Goal: Book appointment/travel/reservation

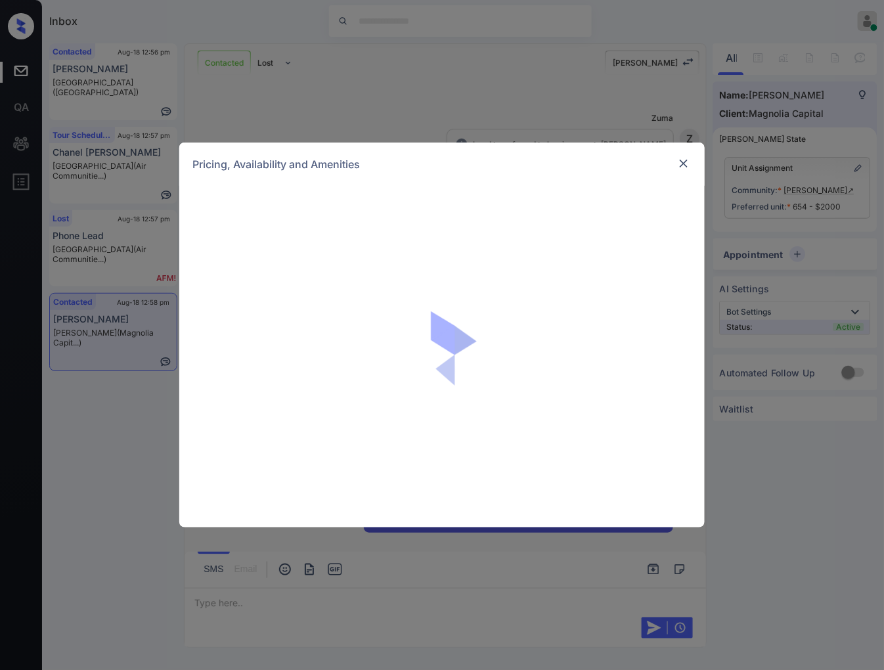
scroll to position [2932, 0]
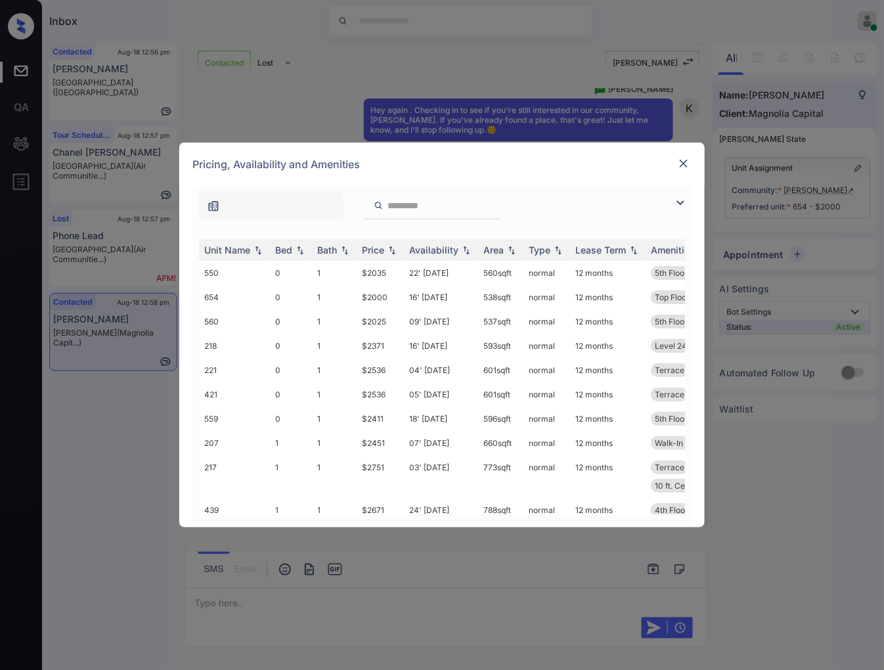
click at [436, 208] on input "search" at bounding box center [440, 205] width 108 height 11
paste input "***"
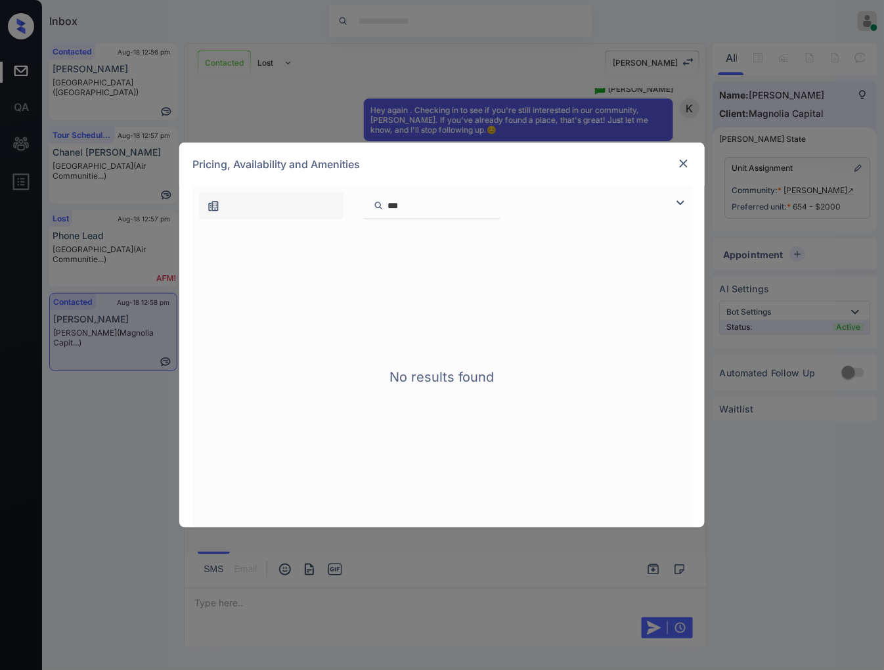
click at [383, 200] on img at bounding box center [379, 206] width 10 height 12
click at [390, 200] on input "***" at bounding box center [440, 205] width 108 height 11
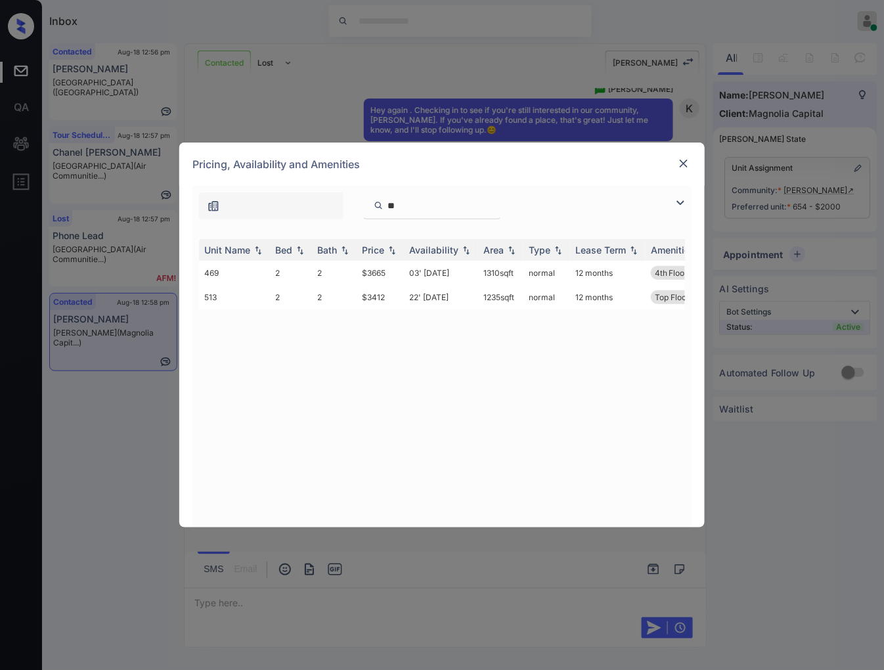
scroll to position [3114, 0]
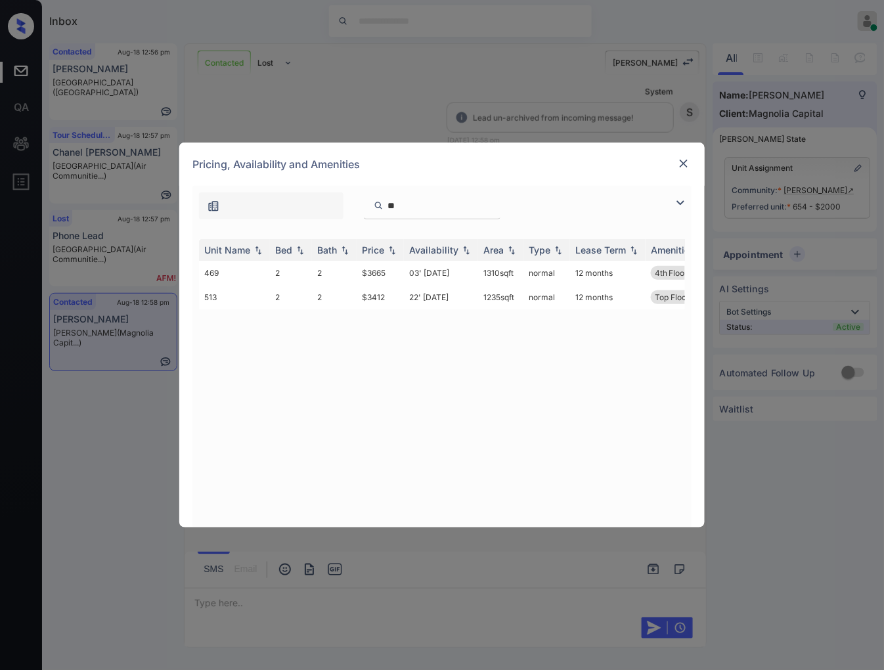
type input "***"
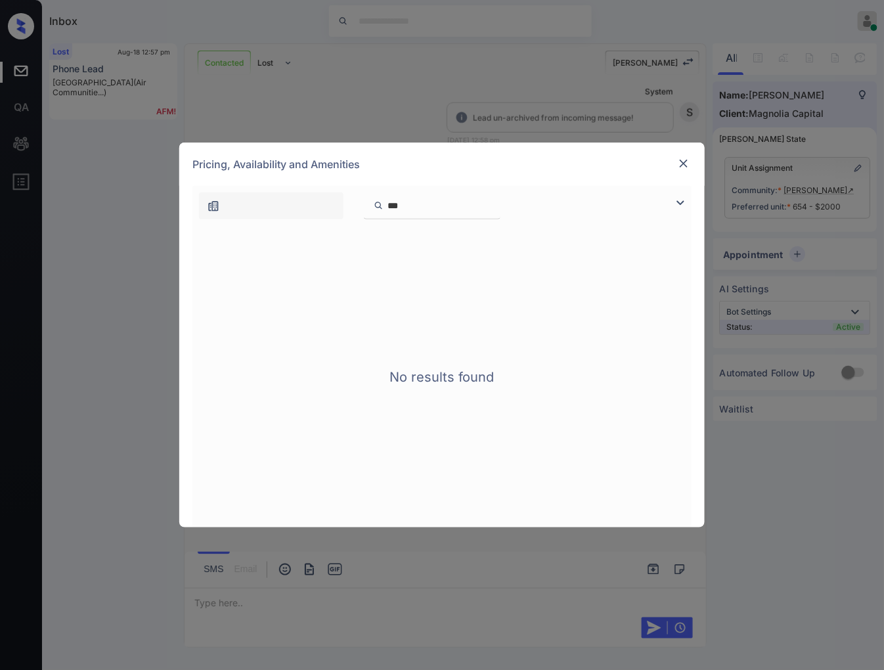
click at [671, 167] on div "Pricing, Availability and Amenities" at bounding box center [441, 164] width 525 height 43
click at [678, 165] on img at bounding box center [683, 163] width 13 height 13
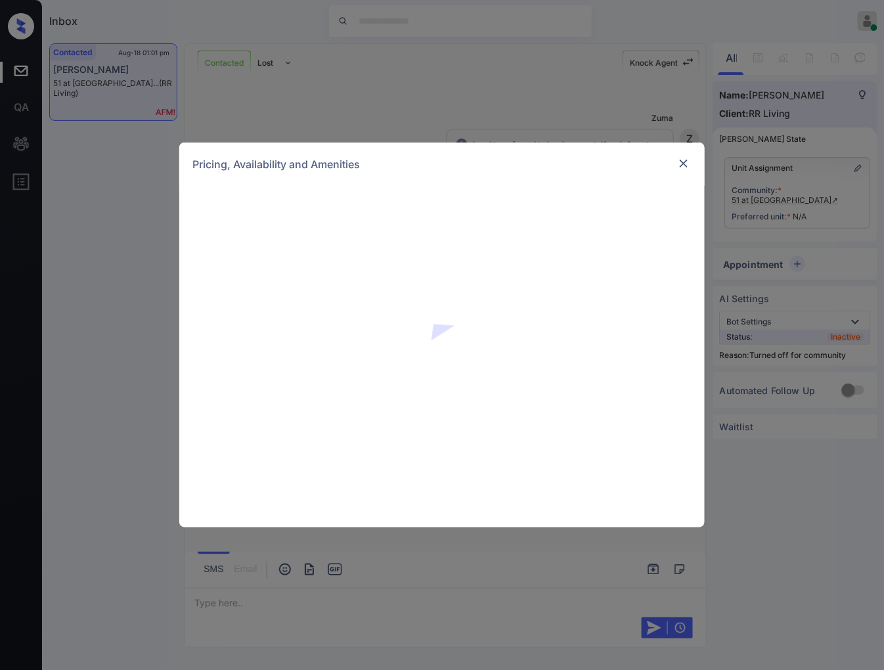
scroll to position [2736, 0]
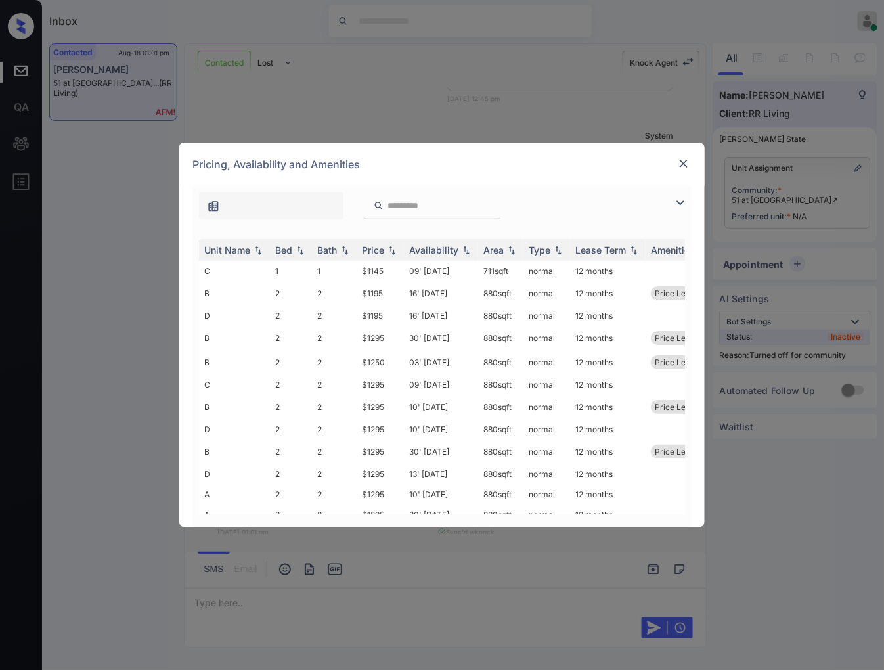
click at [676, 159] on div at bounding box center [684, 164] width 16 height 16
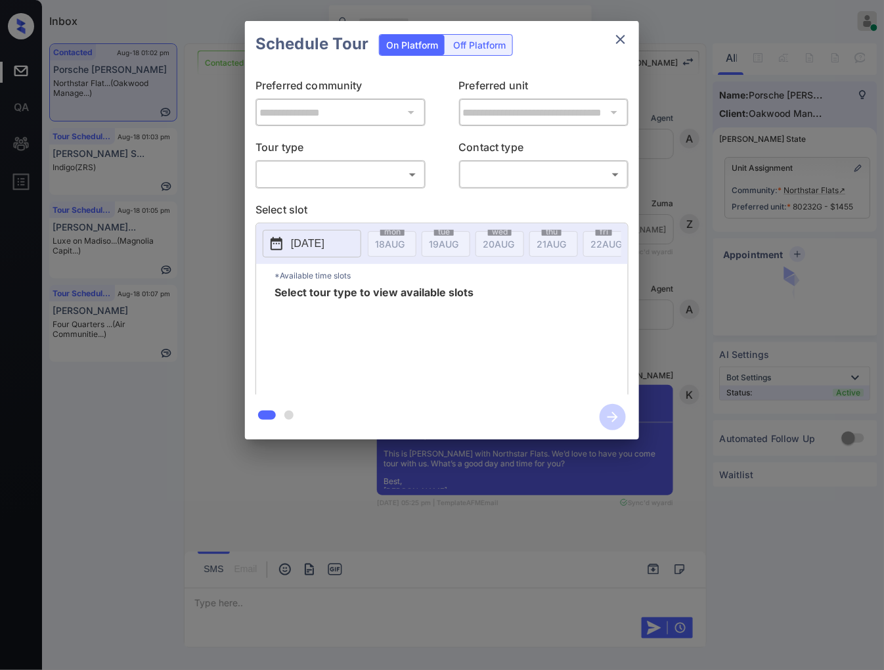
scroll to position [2803, 0]
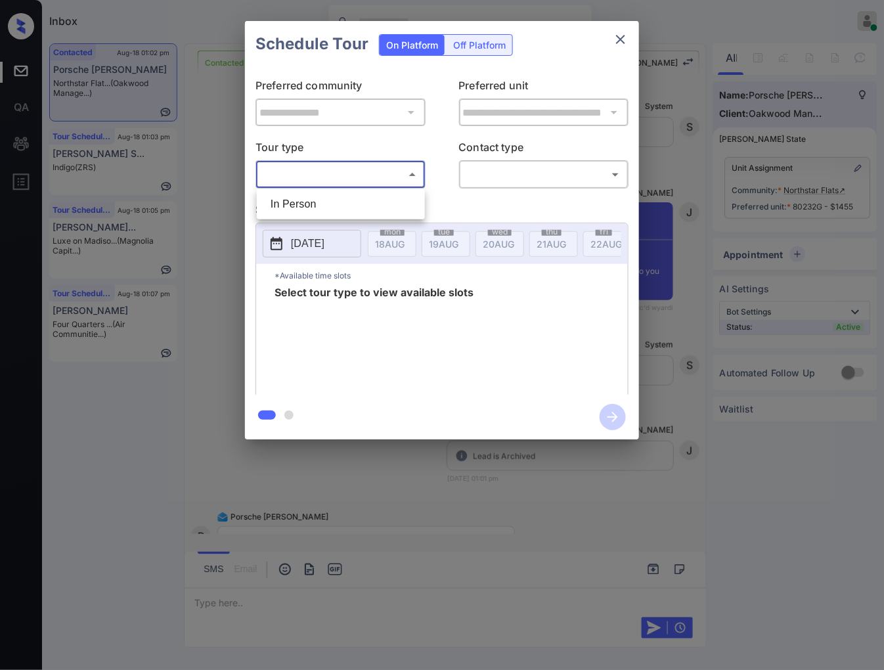
click at [355, 174] on body "Inbox Caroline Dacanay Online Set yourself offline Set yourself on break Profil…" at bounding box center [442, 335] width 884 height 670
click at [355, 206] on li "In Person" at bounding box center [341, 204] width 162 height 24
type input "********"
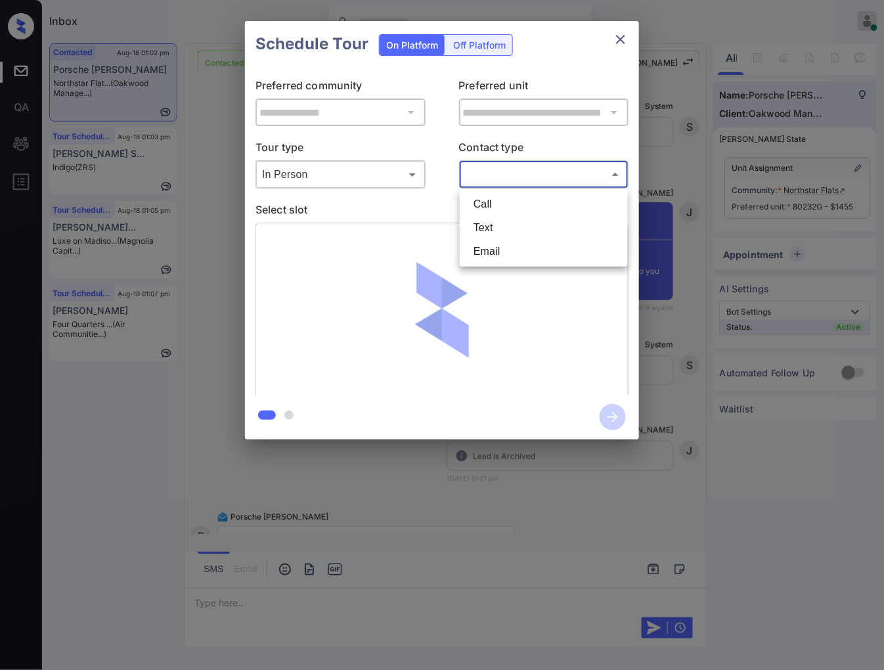
click at [504, 179] on body "Inbox Caroline Dacanay Online Set yourself offline Set yourself on break Profil…" at bounding box center [442, 335] width 884 height 670
click at [502, 230] on li "Text" at bounding box center [544, 228] width 162 height 24
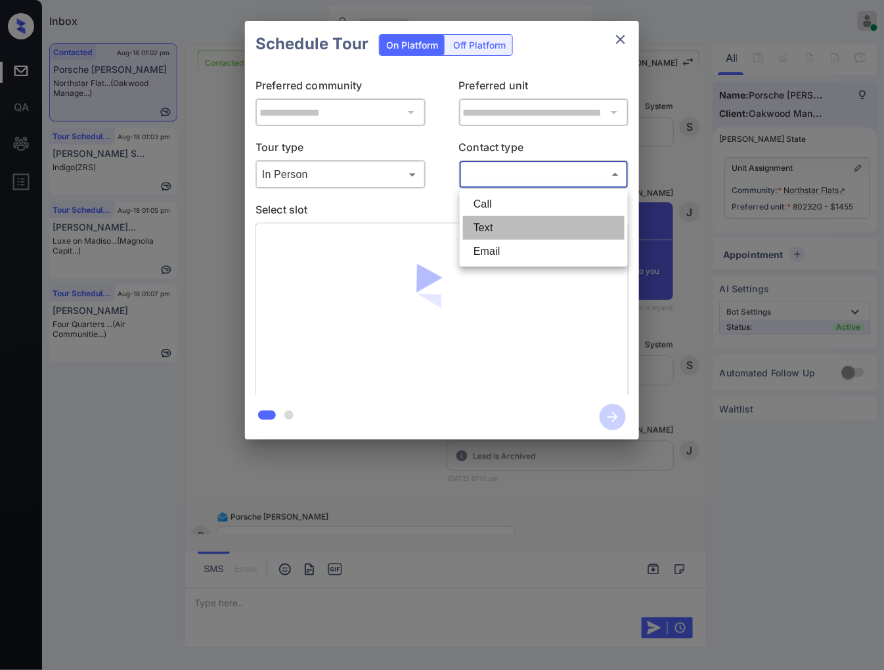
type input "****"
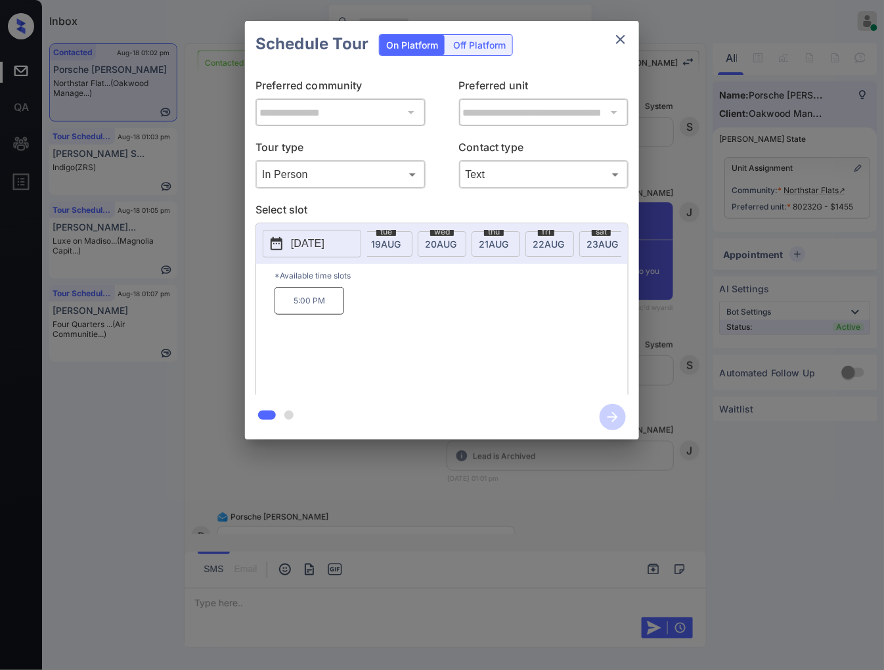
scroll to position [0, 87]
click at [317, 241] on span "23 AUG" at bounding box center [303, 243] width 30 height 11
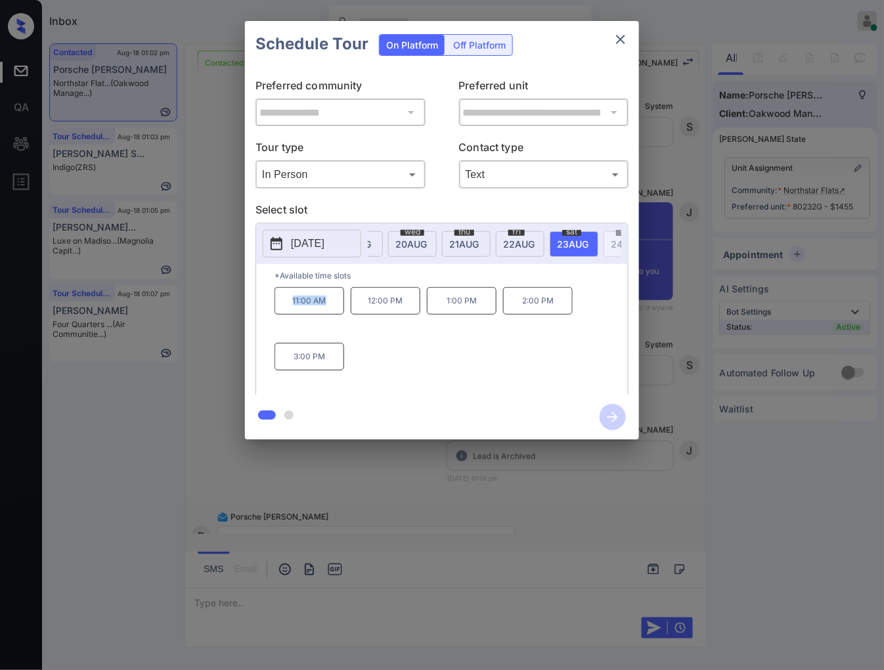
drag, startPoint x: 331, startPoint y: 313, endPoint x: 293, endPoint y: 313, distance: 38.1
click at [293, 313] on p "11:00 AM" at bounding box center [310, 301] width 70 height 28
copy p "11:00 AM"
click at [527, 508] on div at bounding box center [442, 335] width 884 height 670
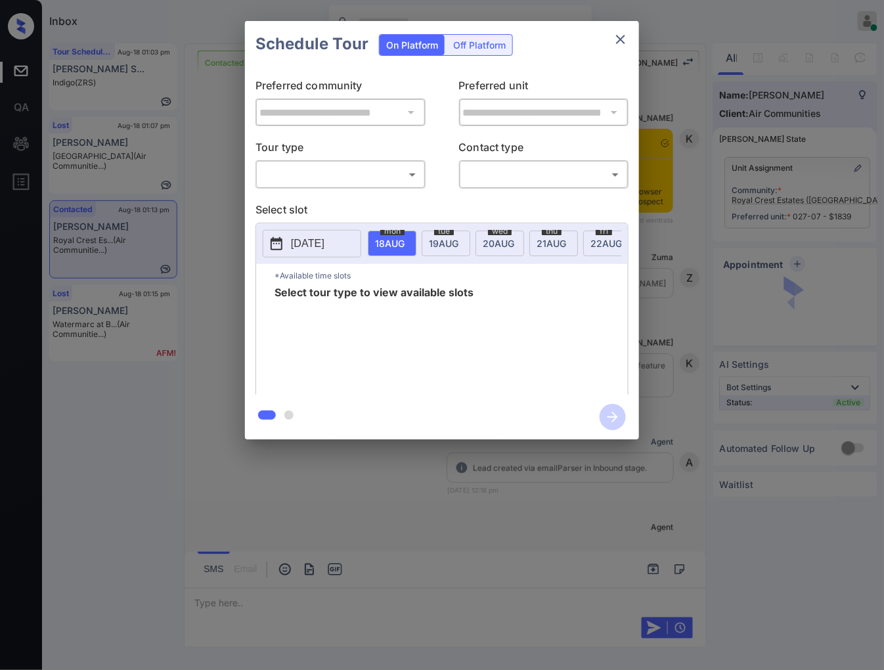
scroll to position [2004, 0]
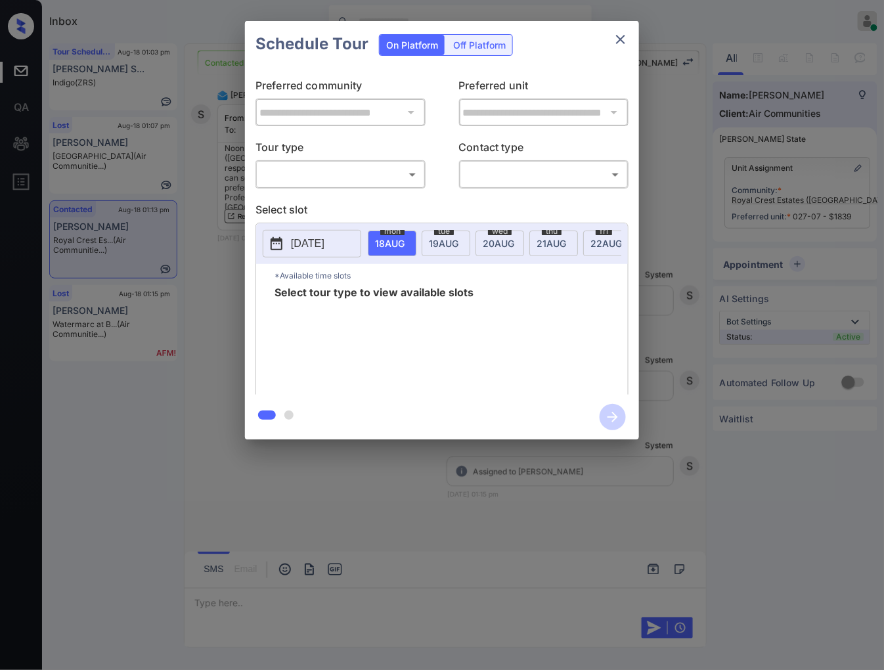
click at [373, 175] on body "Inbox Caroline Dacanay Online Set yourself offline Set yourself on break Profil…" at bounding box center [442, 335] width 884 height 670
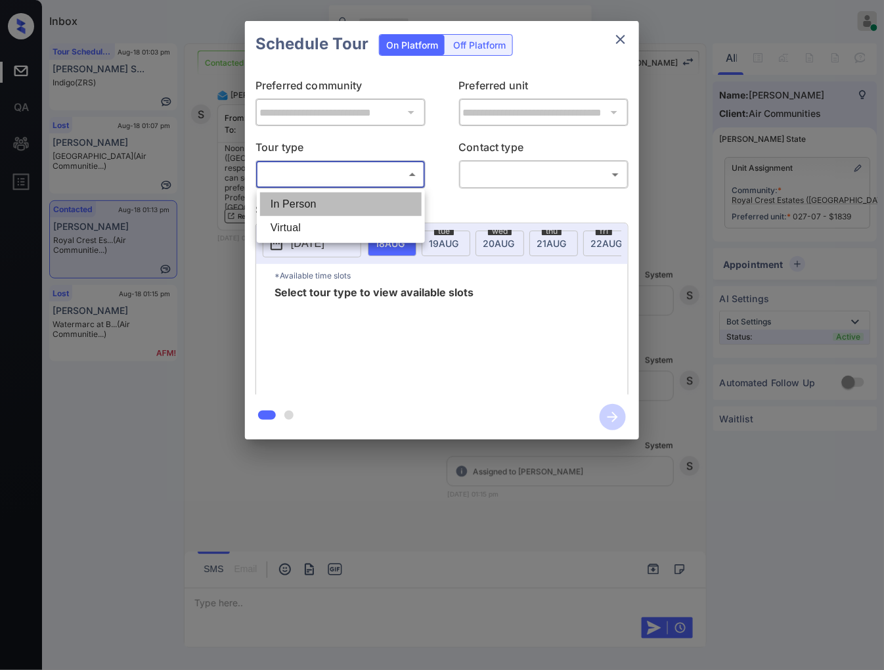
click at [366, 200] on li "In Person" at bounding box center [341, 204] width 162 height 24
type input "********"
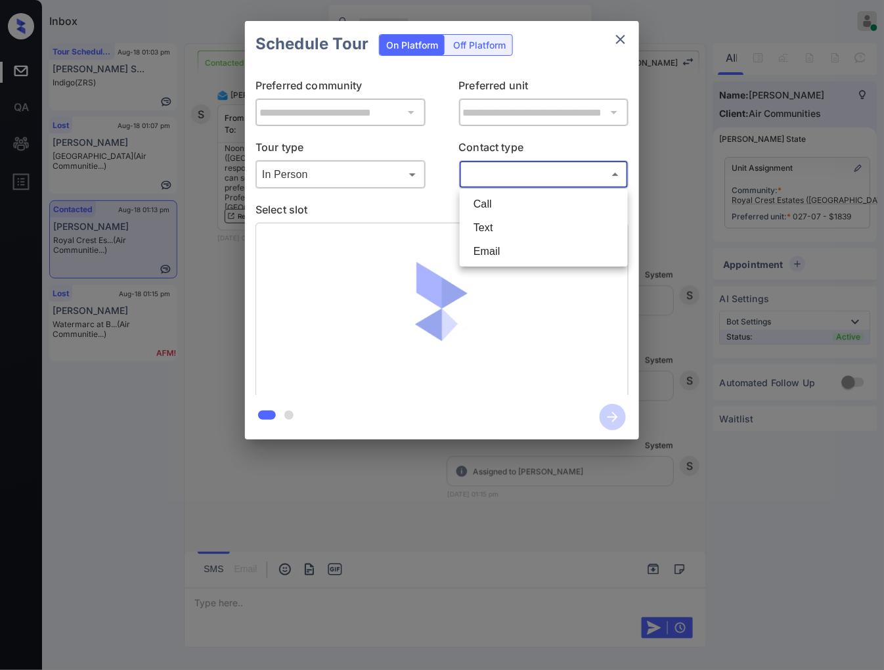
click at [530, 174] on body "Inbox Caroline Dacanay Online Set yourself offline Set yourself on break Profil…" at bounding box center [442, 335] width 884 height 670
click at [502, 226] on li "Text" at bounding box center [544, 228] width 162 height 24
type input "****"
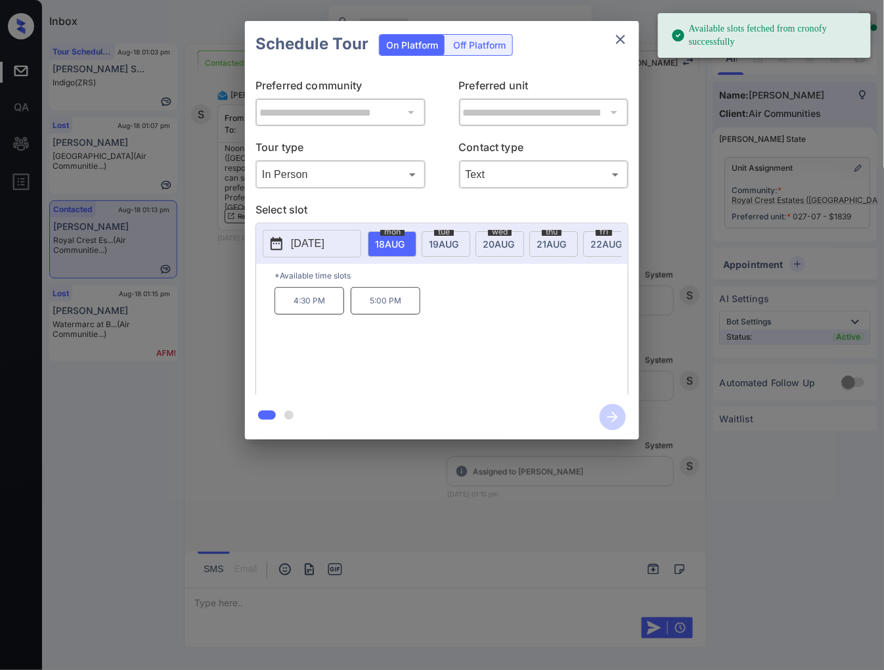
click at [405, 241] on span "19 AUG" at bounding box center [390, 243] width 30 height 11
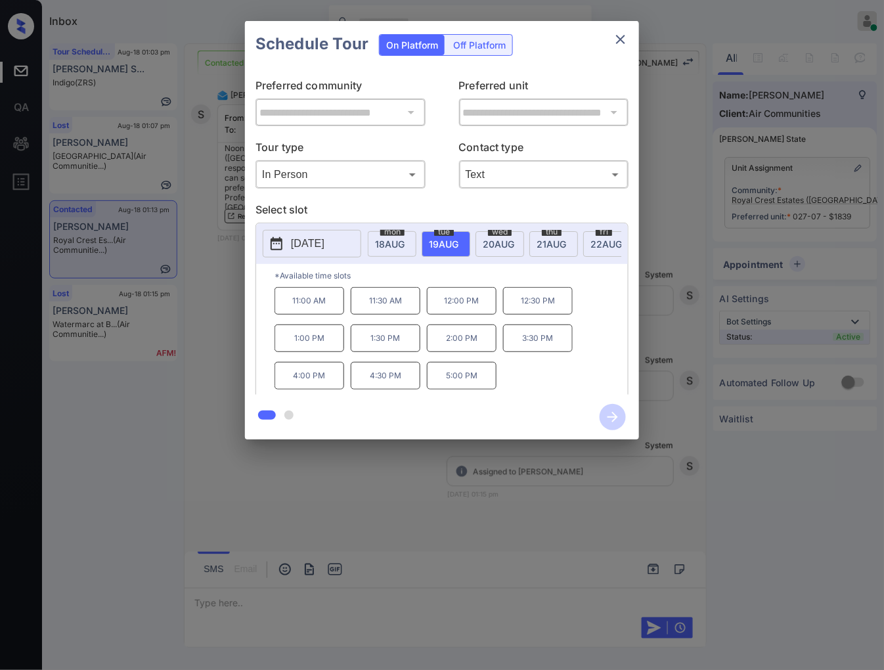
click at [664, 296] on div "**********" at bounding box center [442, 230] width 884 height 460
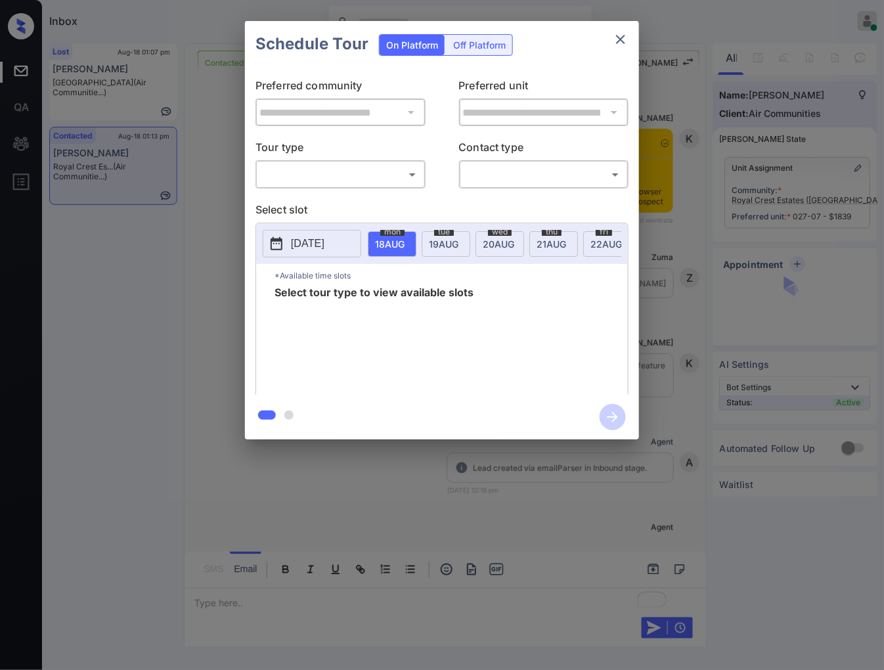
scroll to position [2157, 0]
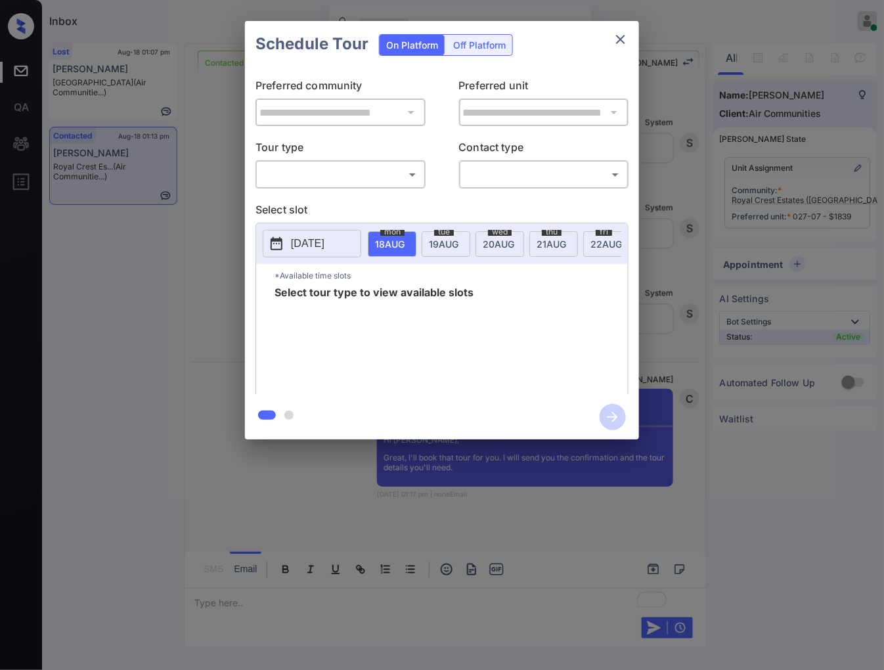
click at [370, 177] on body "Inbox [PERSON_NAME] Online Set yourself offline Set yourself on break Profile S…" at bounding box center [442, 335] width 884 height 670
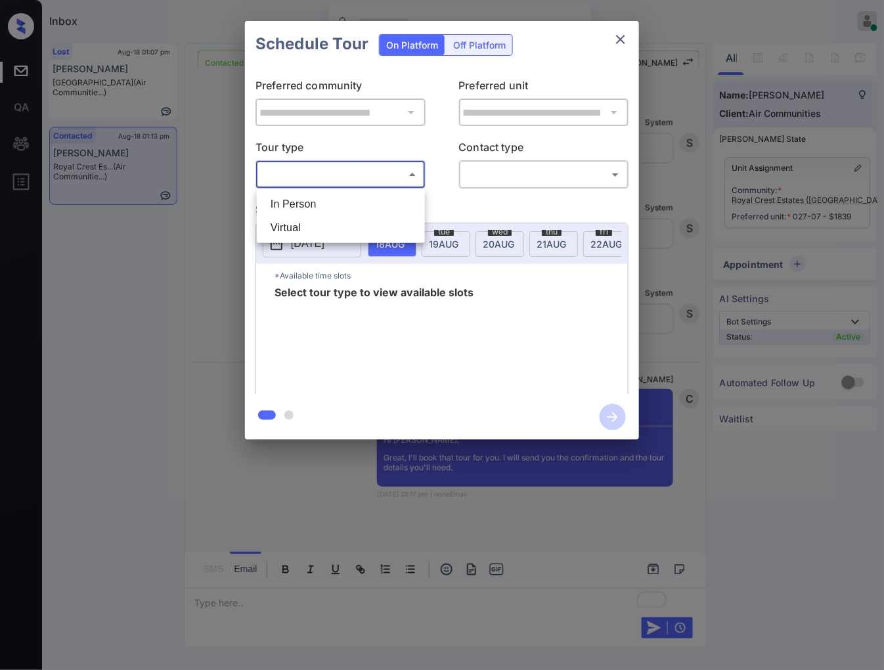
click at [370, 204] on li "In Person" at bounding box center [341, 204] width 162 height 24
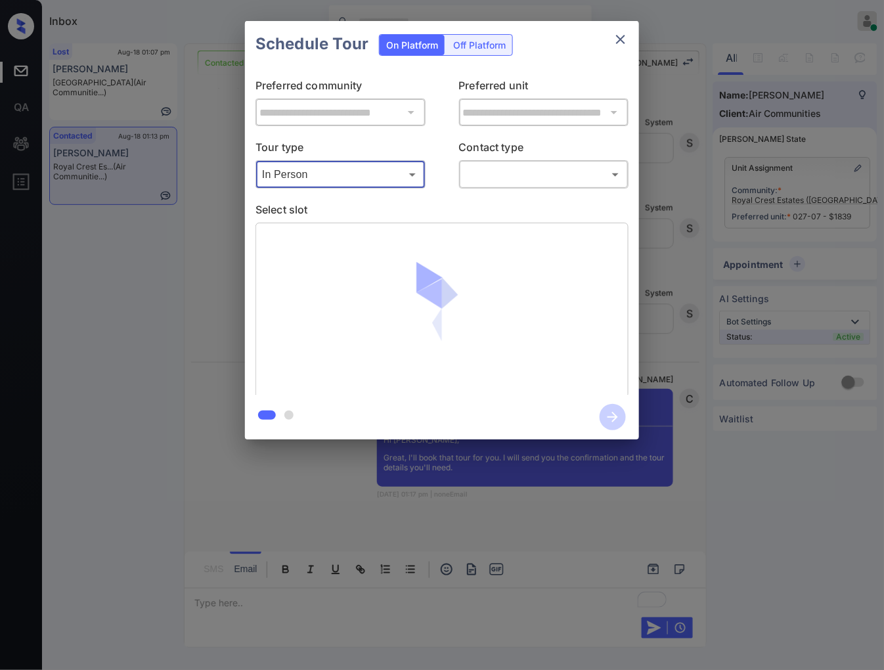
click at [370, 175] on body "Inbox [PERSON_NAME] Online Set yourself offline Set yourself on break Profile S…" at bounding box center [442, 335] width 884 height 670
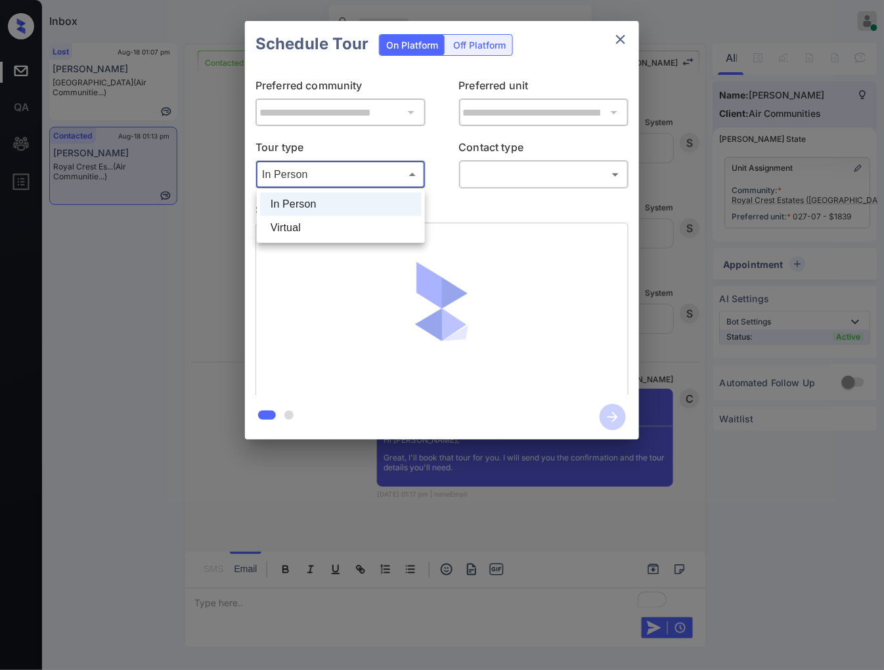
click at [349, 219] on li "Virtual" at bounding box center [341, 228] width 162 height 24
type input "*******"
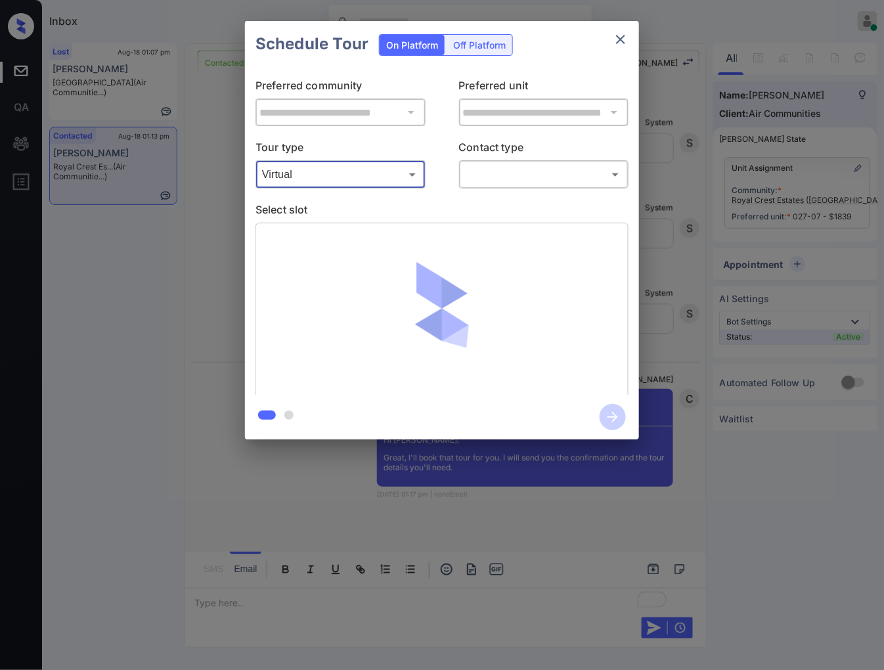
click at [508, 177] on body "Inbox [PERSON_NAME] Online Set yourself offline Set yourself on break Profile S…" at bounding box center [442, 335] width 884 height 670
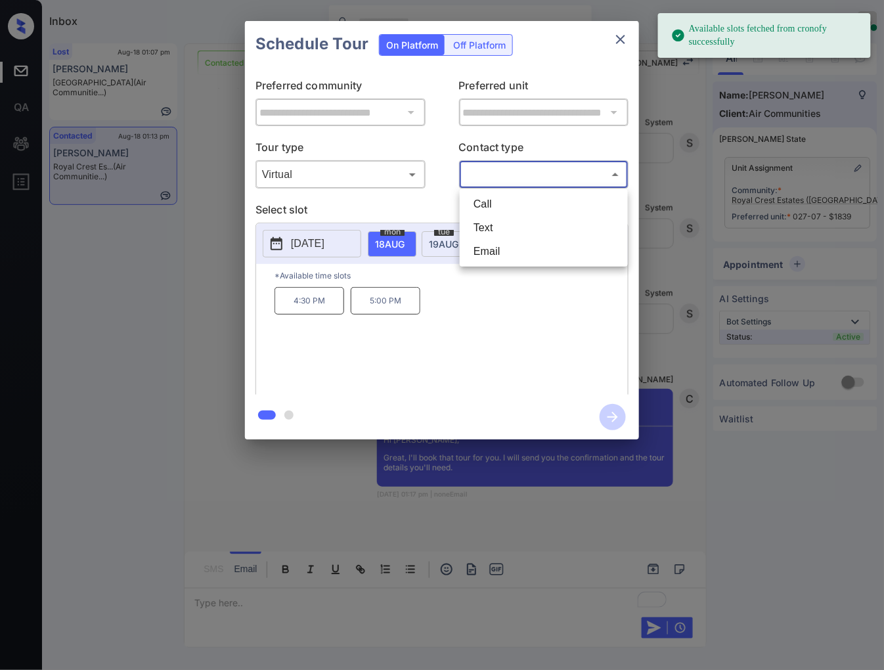
click at [500, 233] on li "Text" at bounding box center [544, 228] width 162 height 24
type input "****"
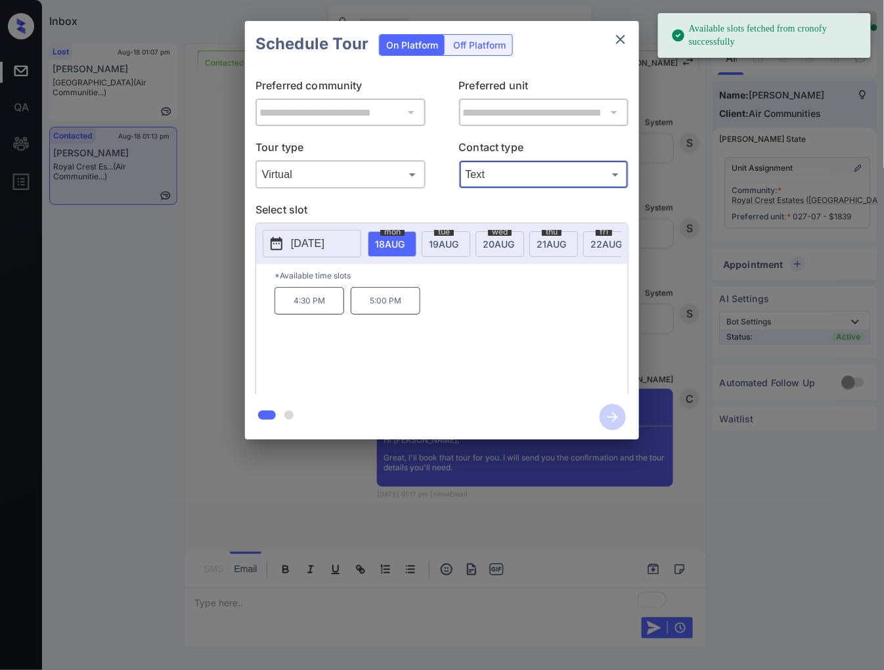
click at [405, 238] on span "[DATE]" at bounding box center [390, 243] width 30 height 11
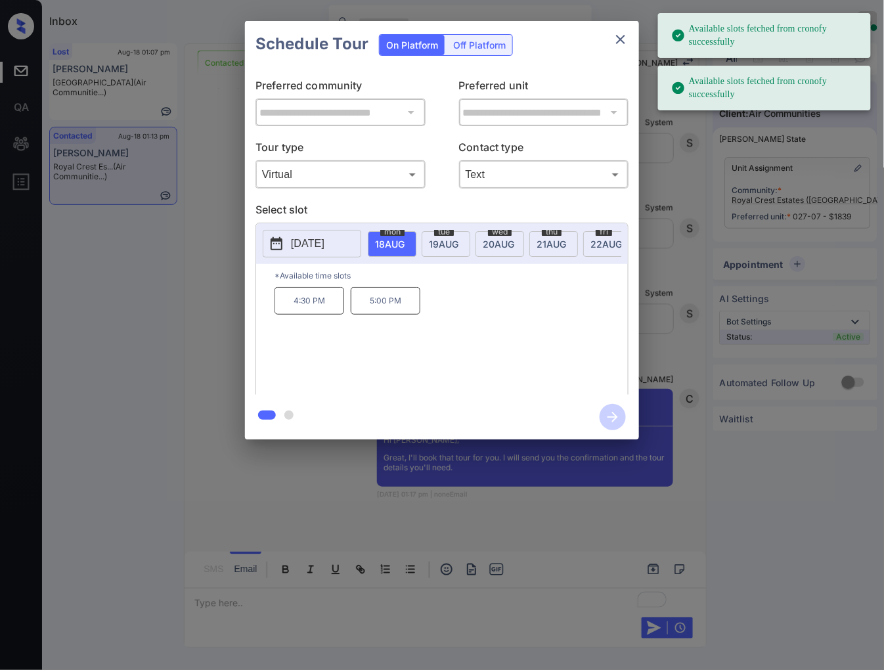
click at [405, 245] on span "[DATE]" at bounding box center [390, 243] width 30 height 11
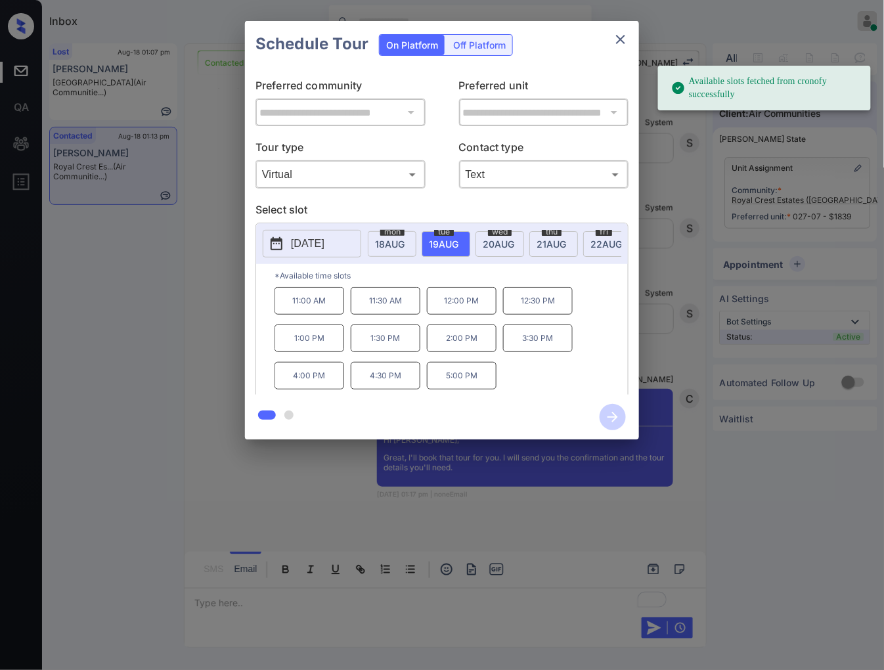
click at [469, 315] on p "12:00 PM" at bounding box center [462, 301] width 70 height 28
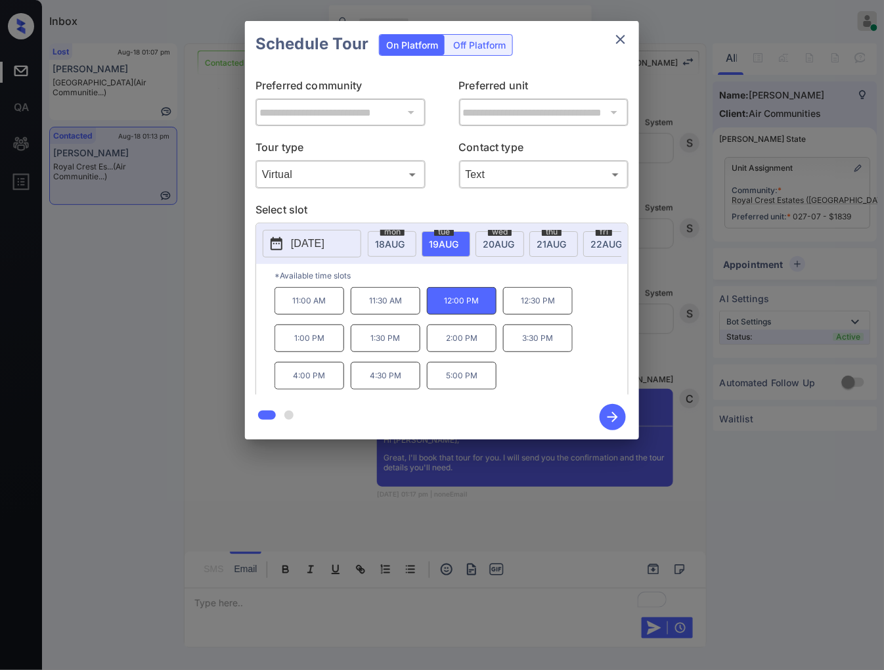
click at [612, 420] on icon "button" at bounding box center [613, 417] width 26 height 26
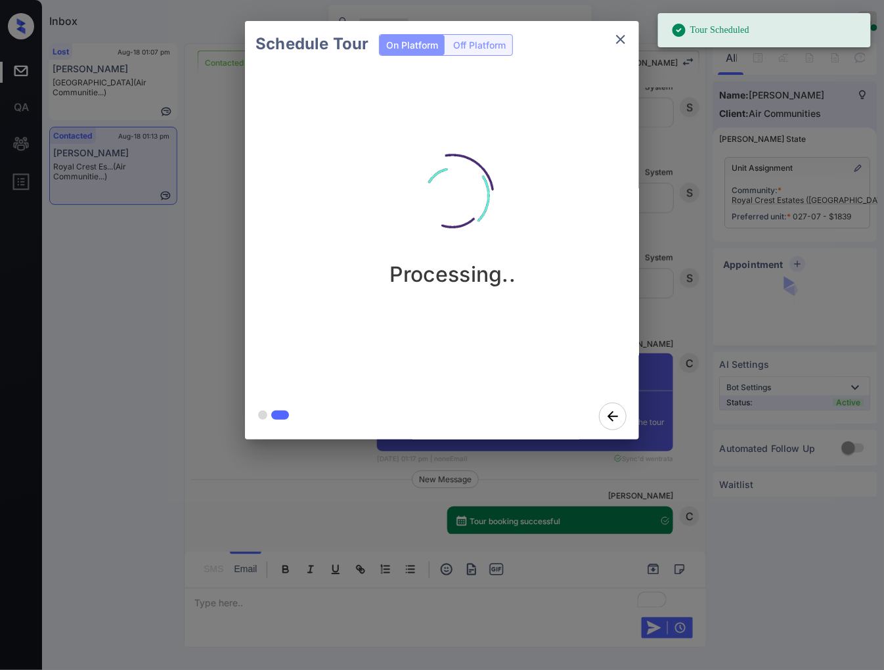
scroll to position [2635, 0]
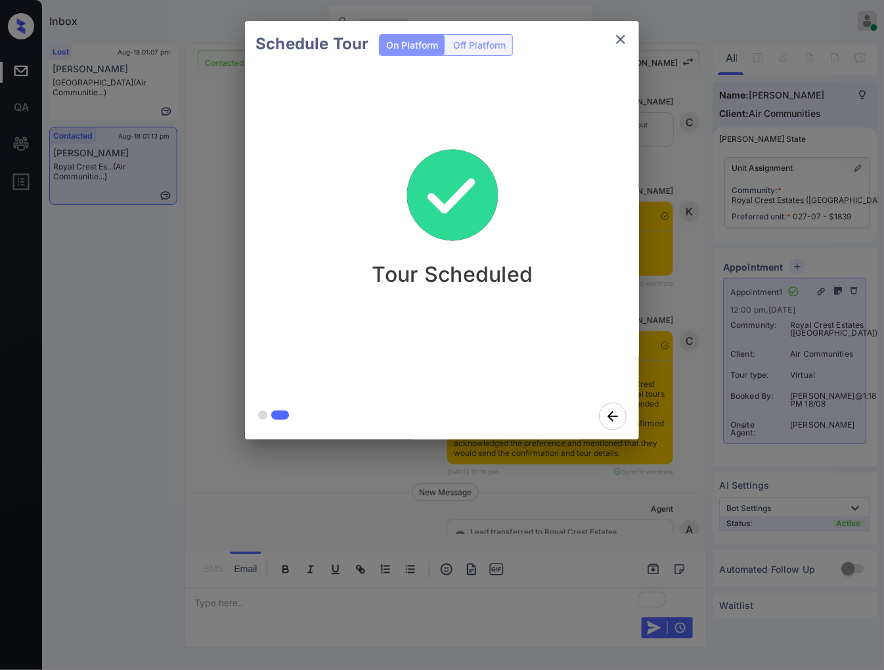
click at [692, 442] on div "Schedule Tour On Platform Off Platform Tour Scheduled" at bounding box center [442, 230] width 884 height 460
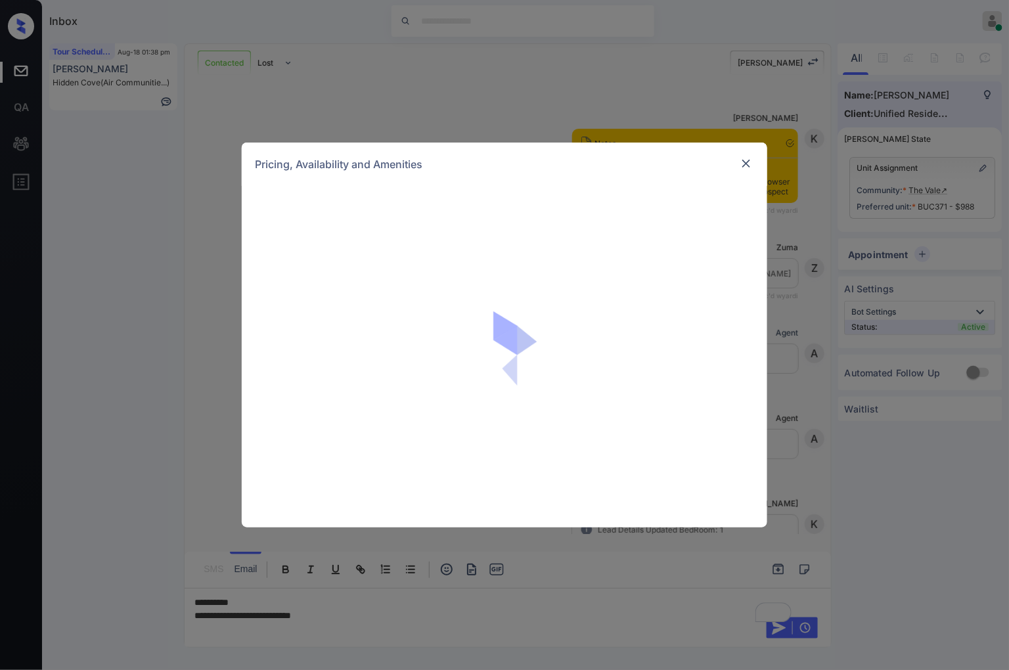
scroll to position [672, 0]
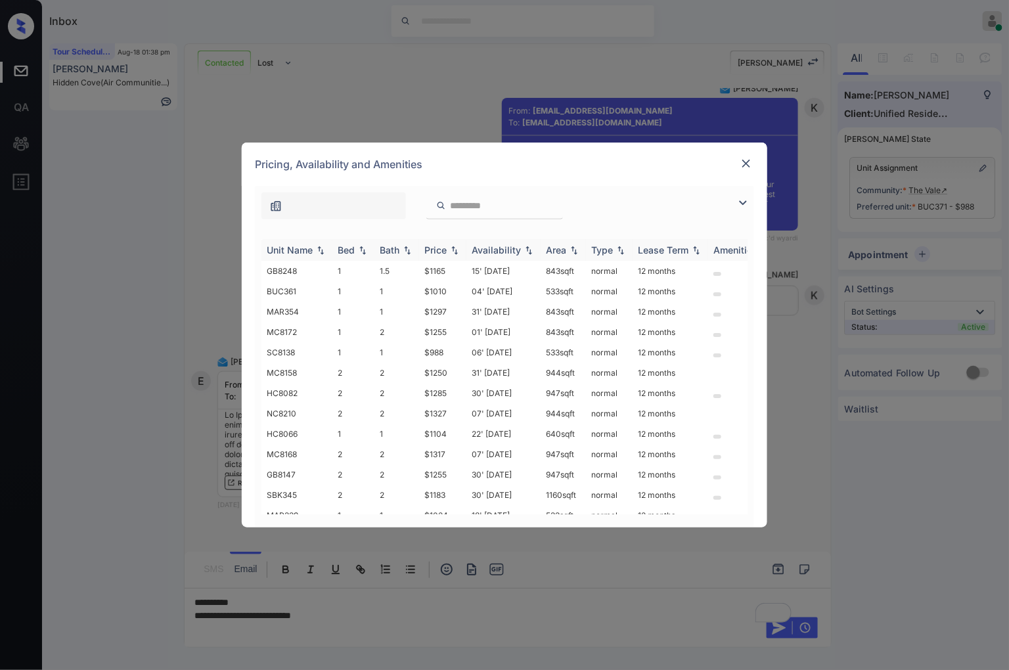
click at [460, 250] on img at bounding box center [454, 250] width 13 height 9
click at [460, 250] on img at bounding box center [454, 250] width 13 height 10
click at [445, 272] on td "$988" at bounding box center [442, 271] width 47 height 20
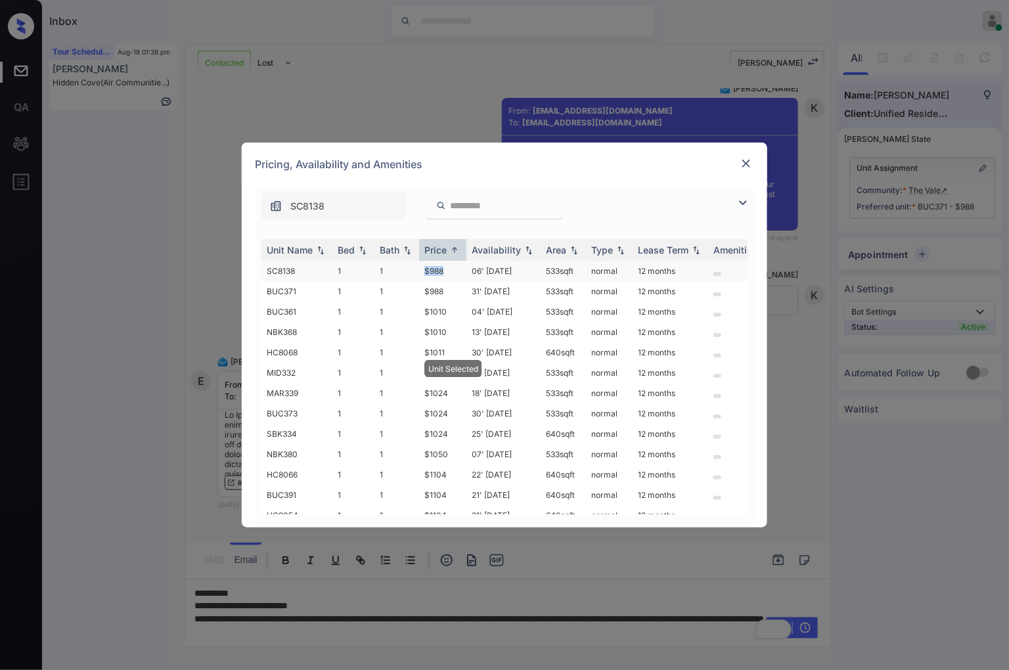
drag, startPoint x: 422, startPoint y: 271, endPoint x: 449, endPoint y: 271, distance: 26.9
click at [449, 271] on td "$988" at bounding box center [442, 271] width 47 height 20
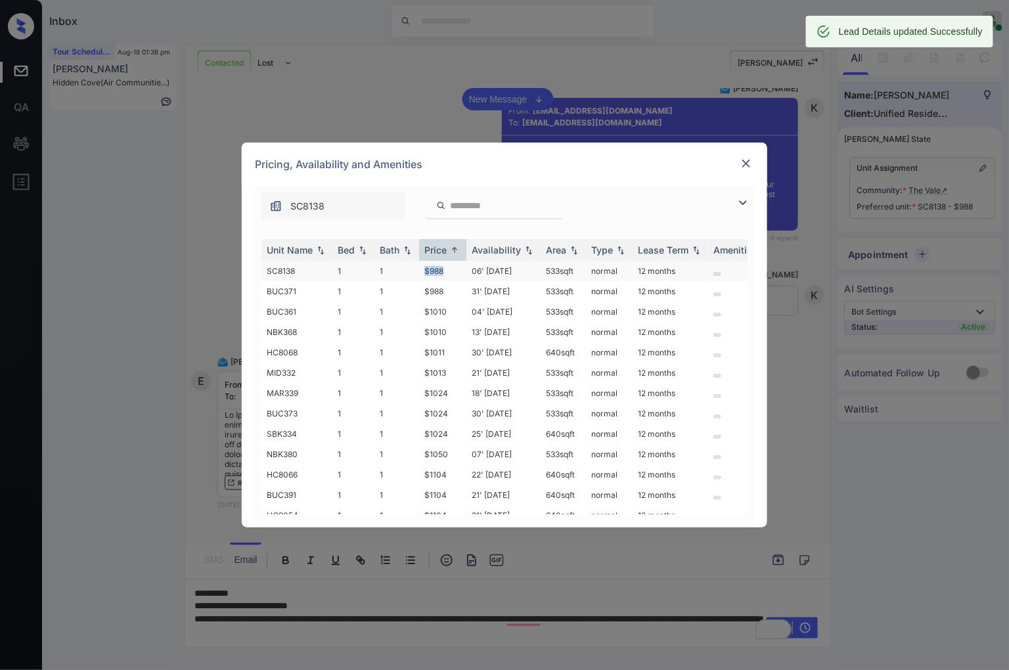
copy td "$988"
click at [747, 163] on img at bounding box center [745, 163] width 13 height 13
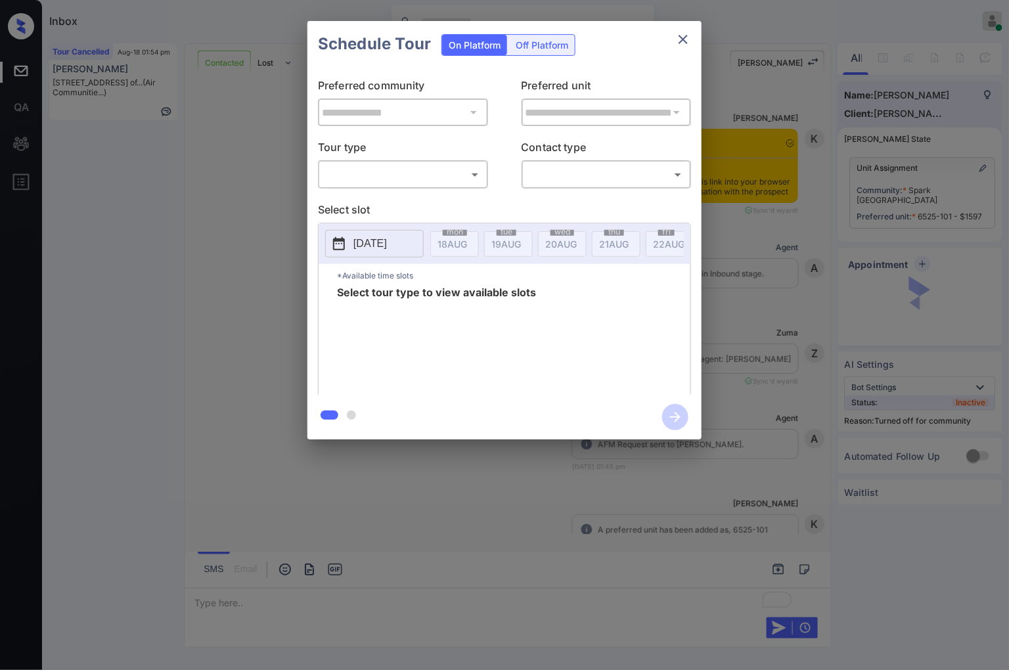
scroll to position [1223, 0]
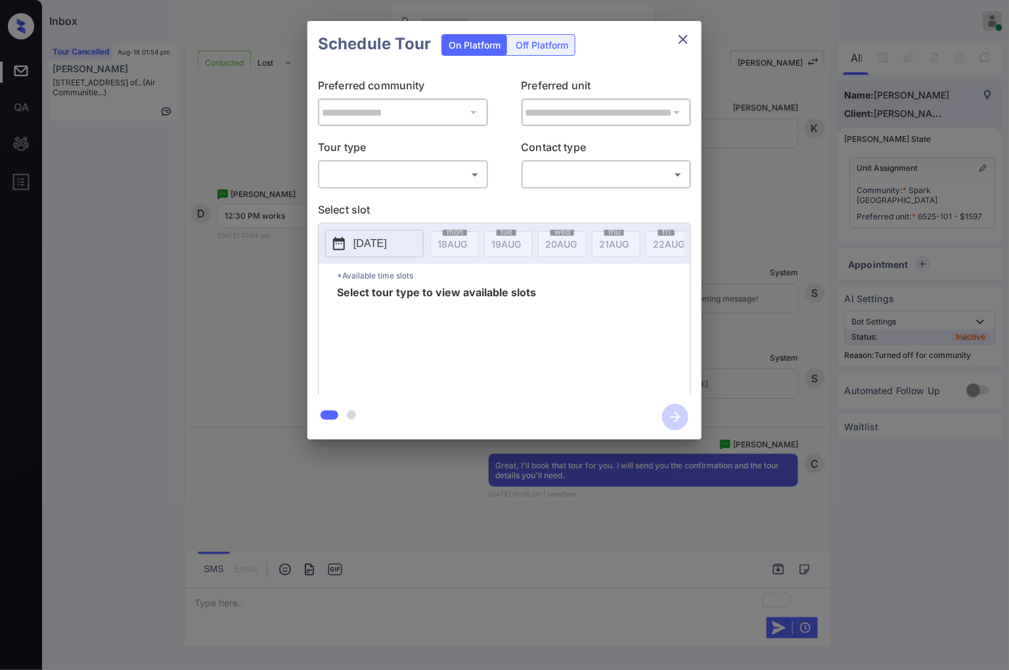
click at [458, 174] on body "Inbox [PERSON_NAME] Online Set yourself offline Set yourself on break Profile S…" at bounding box center [504, 335] width 1009 height 670
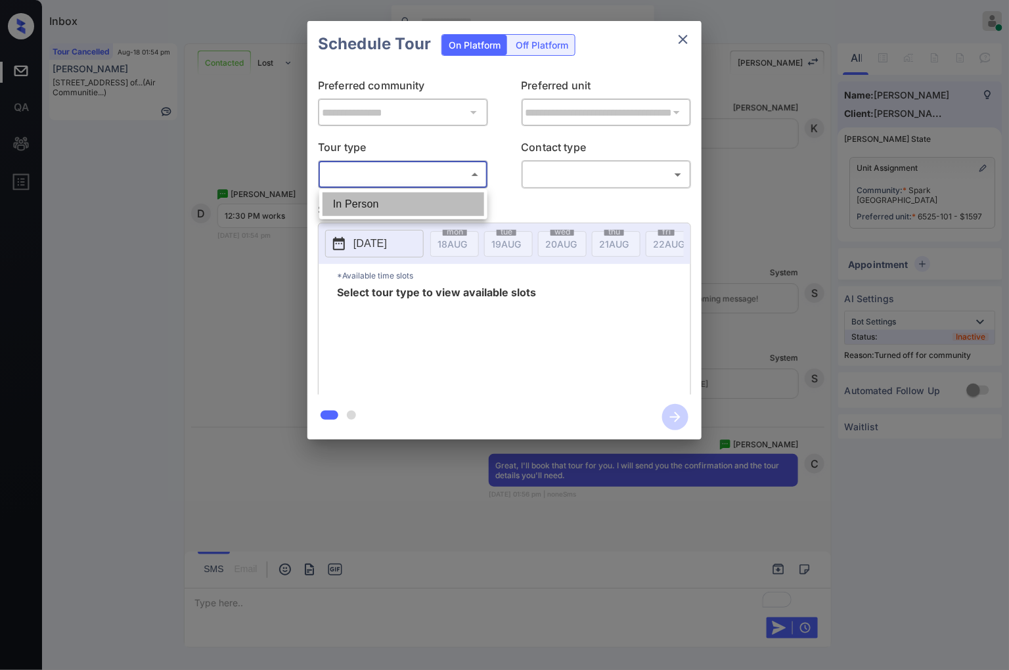
click at [452, 199] on li "In Person" at bounding box center [403, 204] width 162 height 24
type input "********"
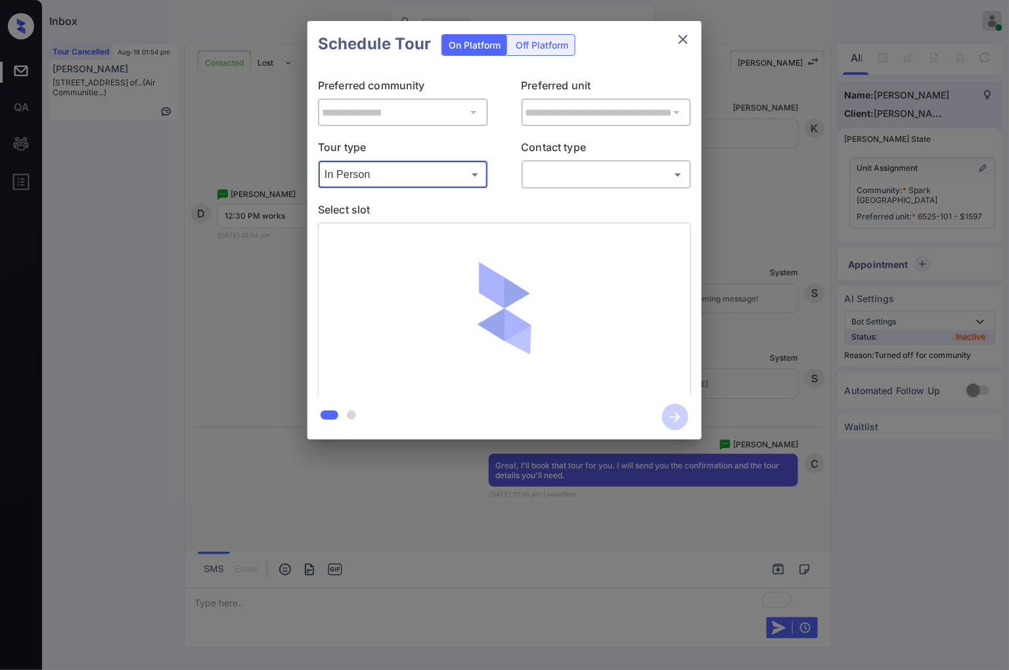
click at [588, 175] on body "Inbox Caroline Dacanay Online Set yourself offline Set yourself on break Profil…" at bounding box center [504, 335] width 1009 height 670
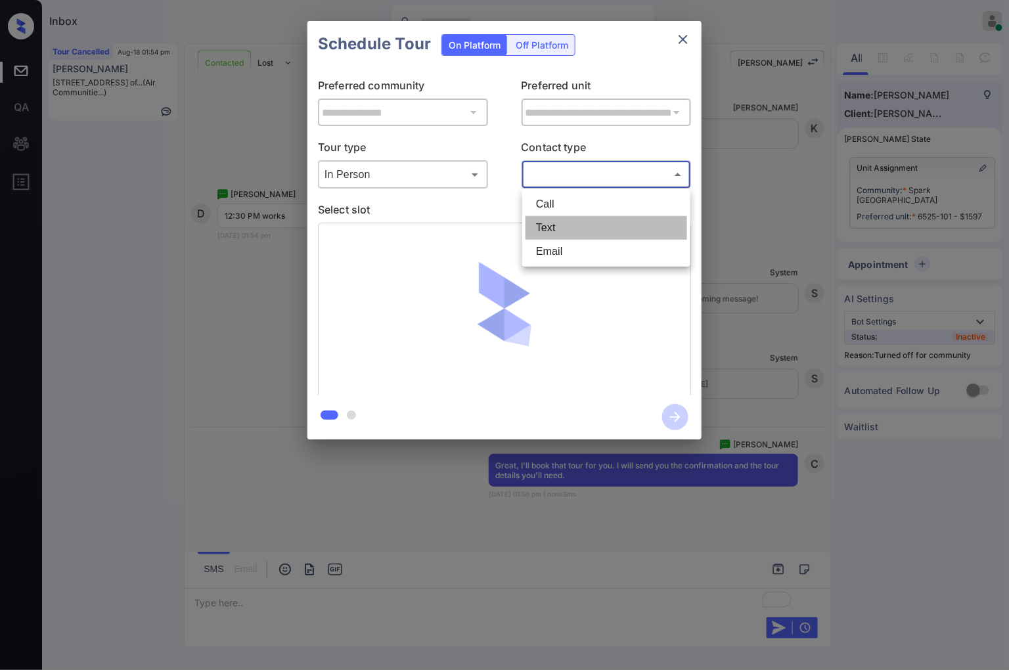
click at [563, 222] on li "Text" at bounding box center [606, 228] width 162 height 24
type input "****"
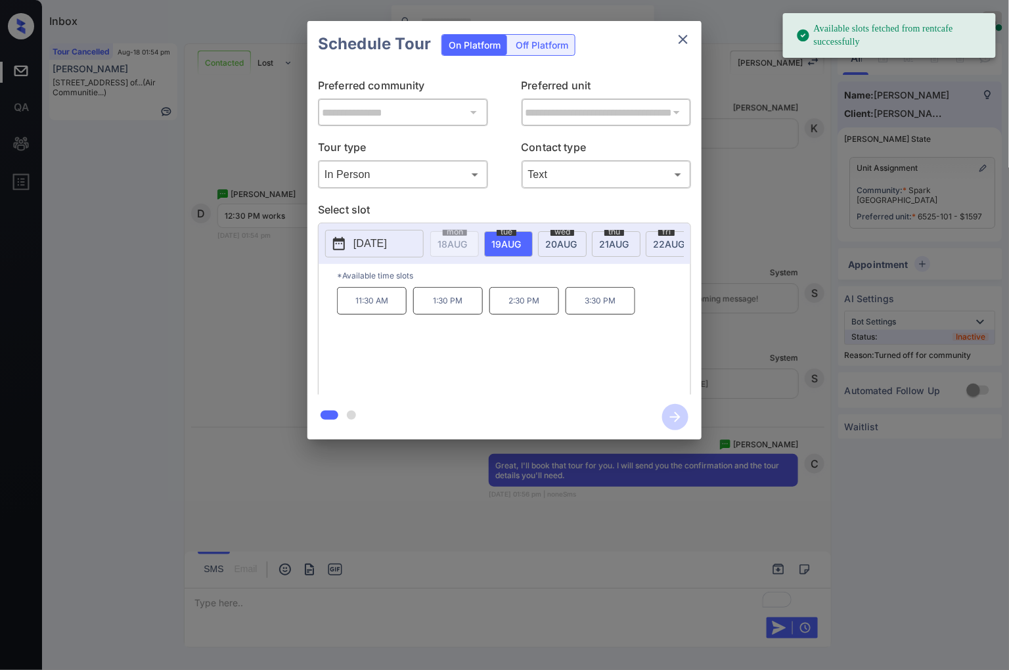
click at [467, 240] on span "20 AUG" at bounding box center [452, 243] width 30 height 11
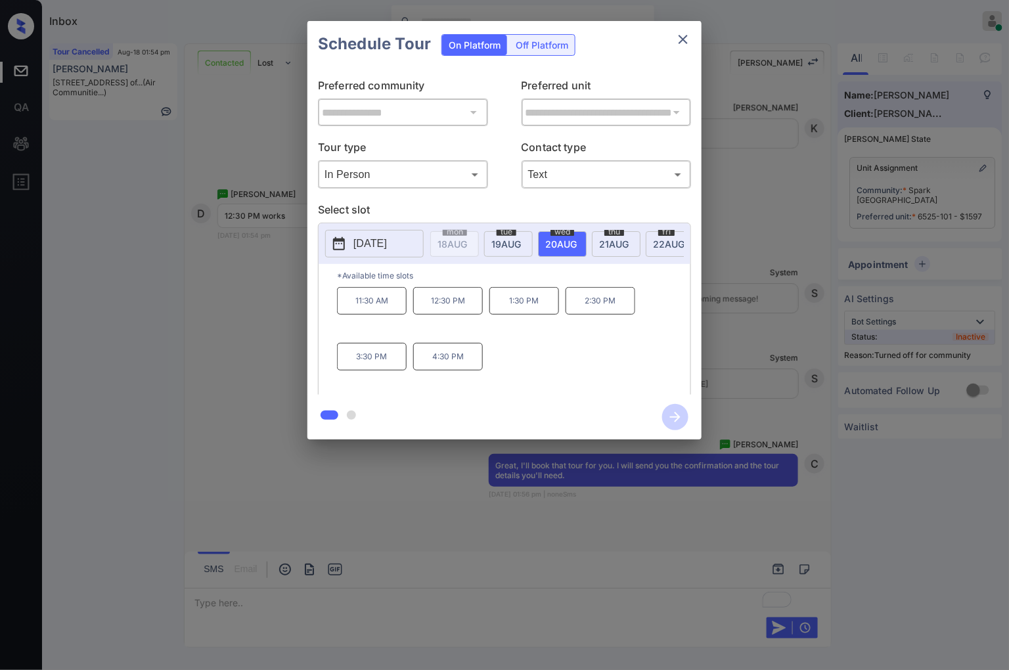
click at [454, 303] on p "12:30 PM" at bounding box center [448, 301] width 70 height 28
click at [675, 417] on icon "button" at bounding box center [675, 417] width 11 height 11
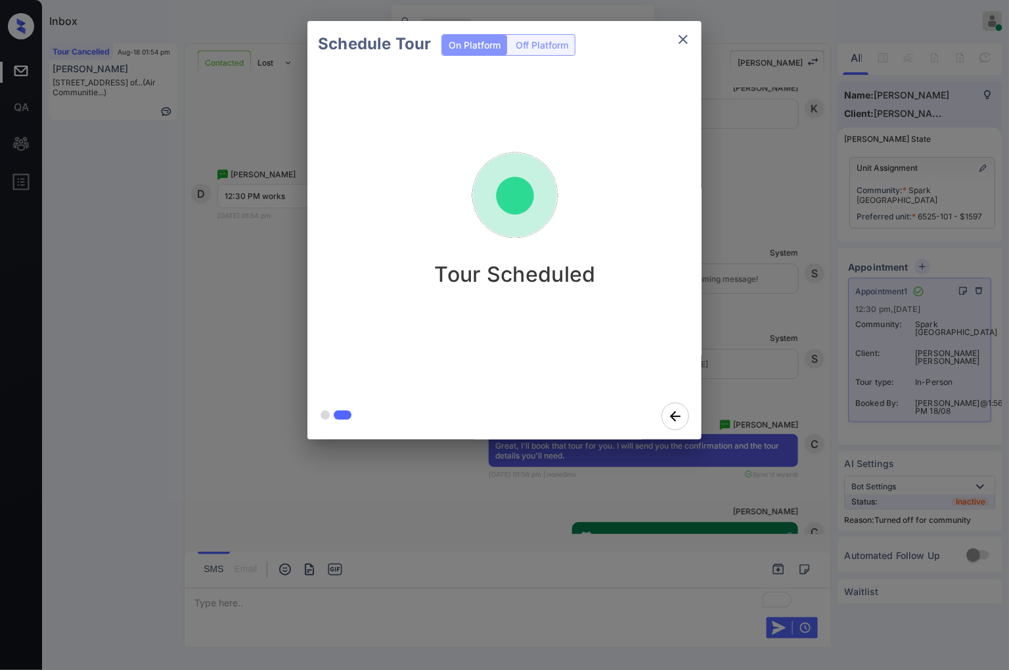
click at [766, 336] on div "Schedule Tour On Platform Off Platform Tour Scheduled" at bounding box center [504, 230] width 1009 height 460
